Goal: Information Seeking & Learning: Learn about a topic

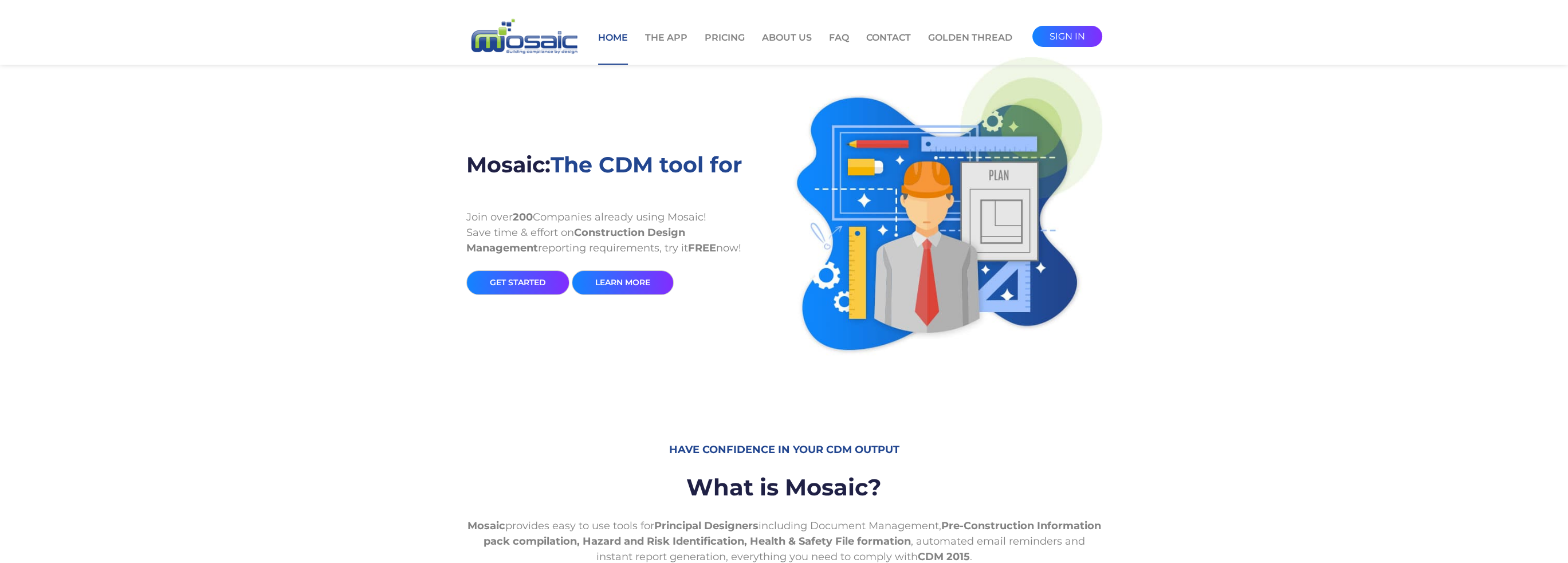
click at [631, 280] on link "Learn More" at bounding box center [623, 283] width 102 height 25
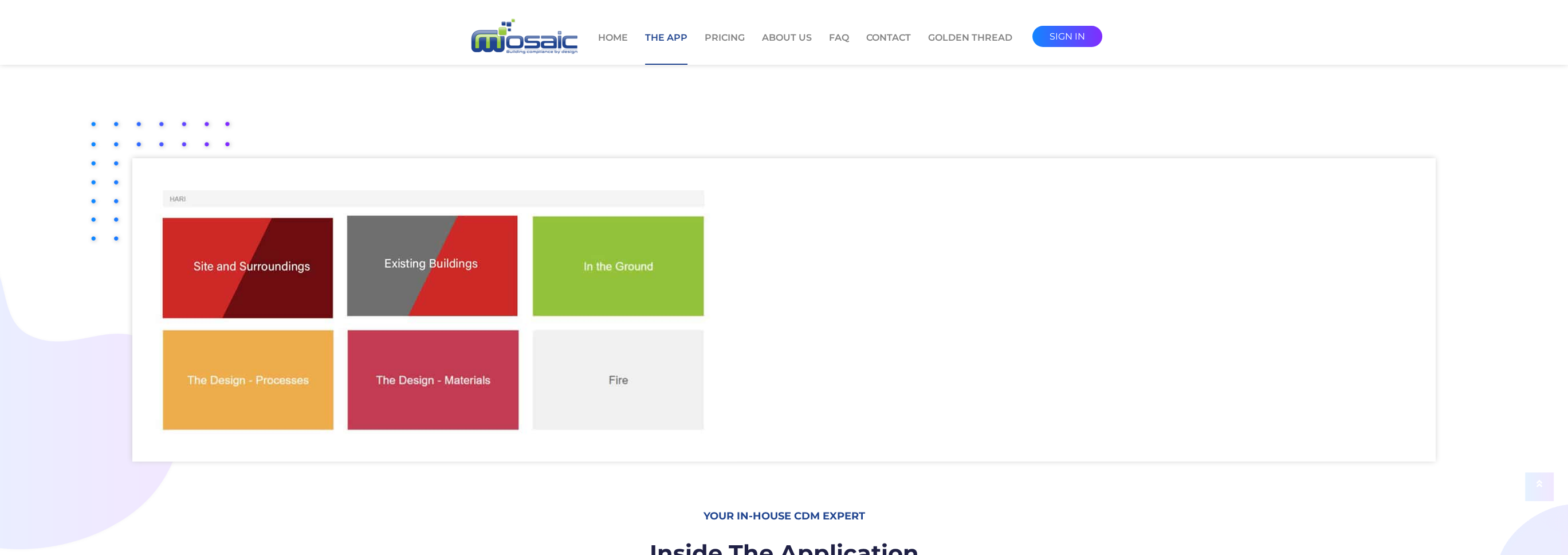
scroll to position [229, 0]
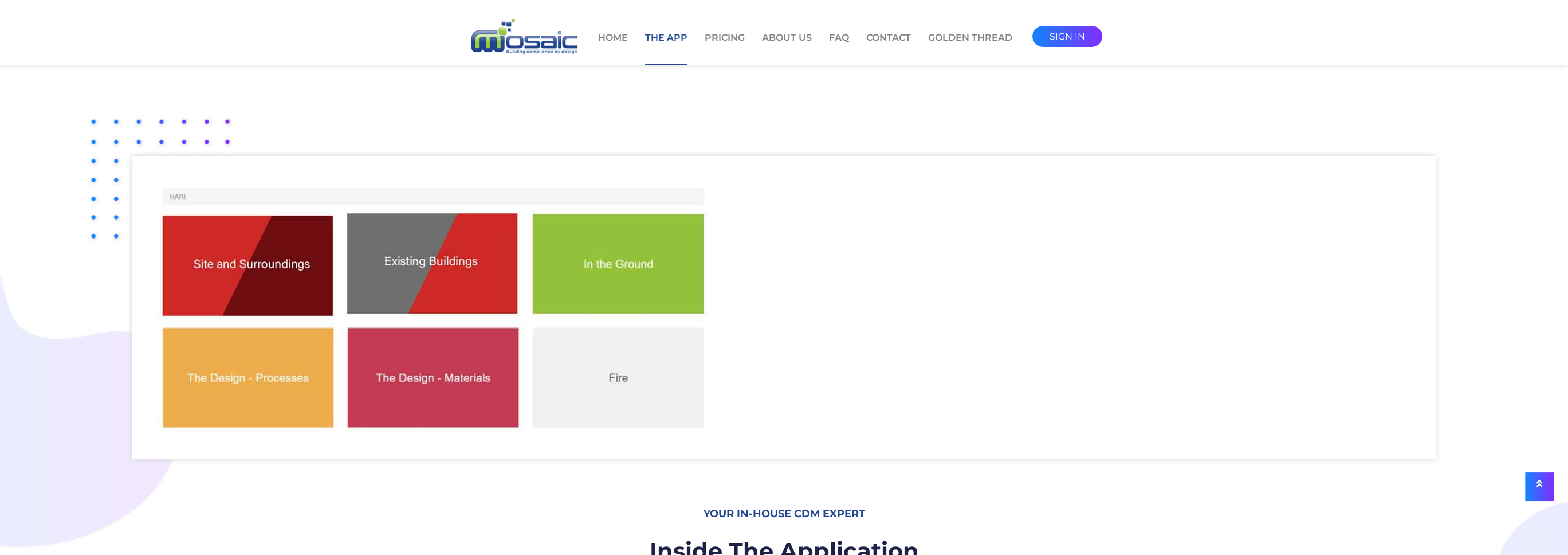
click at [266, 261] on img at bounding box center [434, 307] width 605 height 303
click at [198, 192] on img at bounding box center [434, 307] width 605 height 303
click at [622, 375] on img at bounding box center [434, 307] width 605 height 303
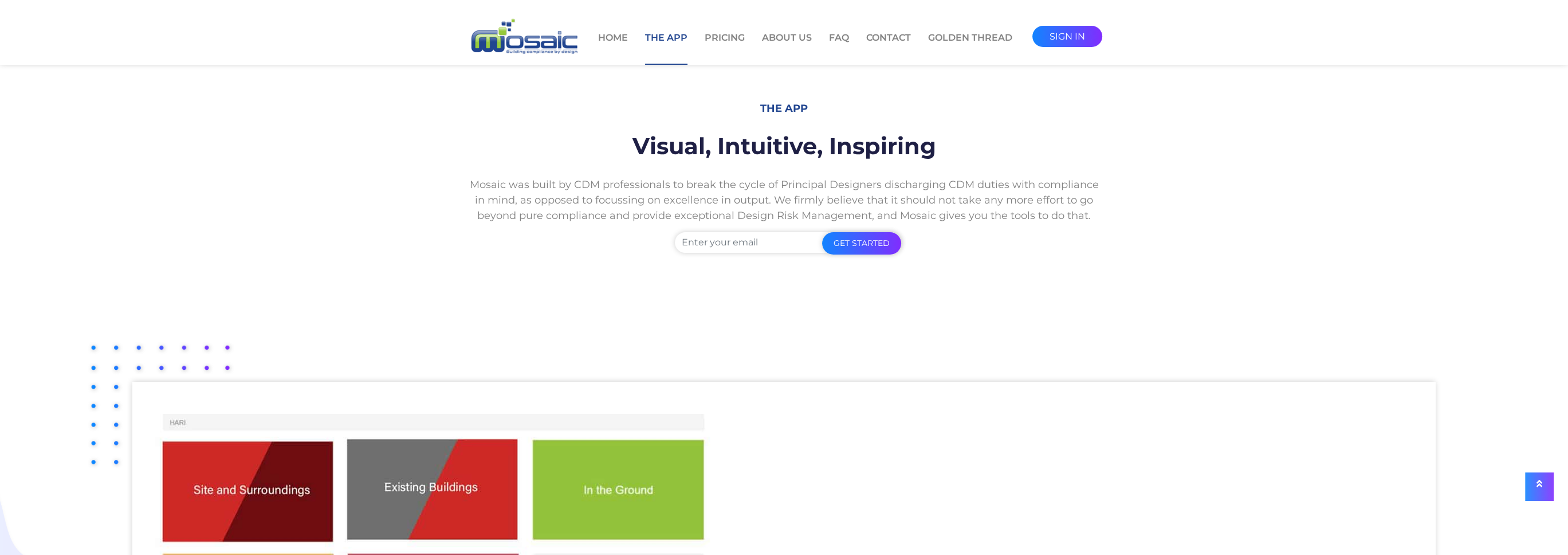
scroll to position [0, 0]
